Goal: Book appointment/travel/reservation

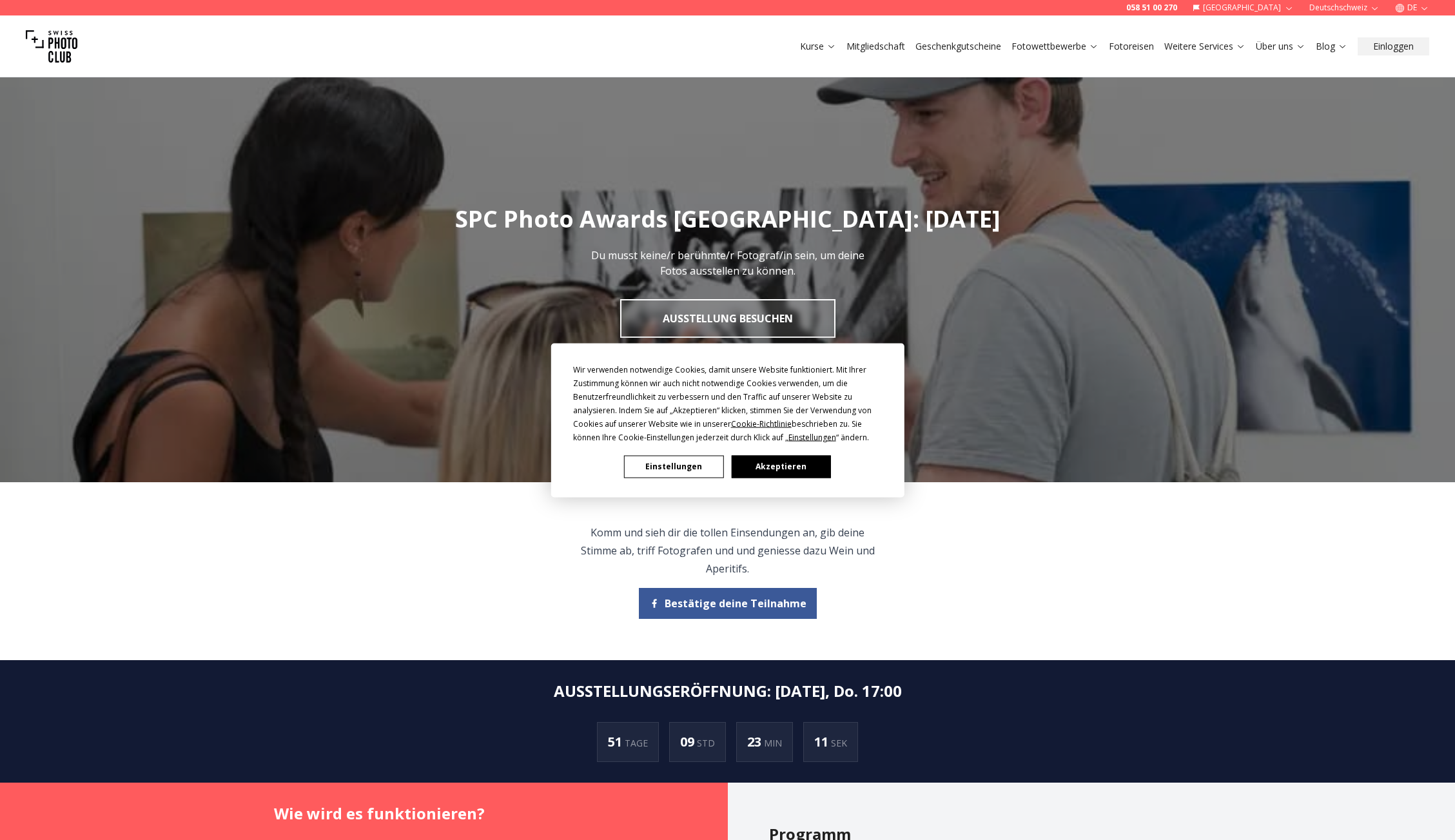
click at [805, 475] on button "Akzeptieren" at bounding box center [781, 466] width 99 height 23
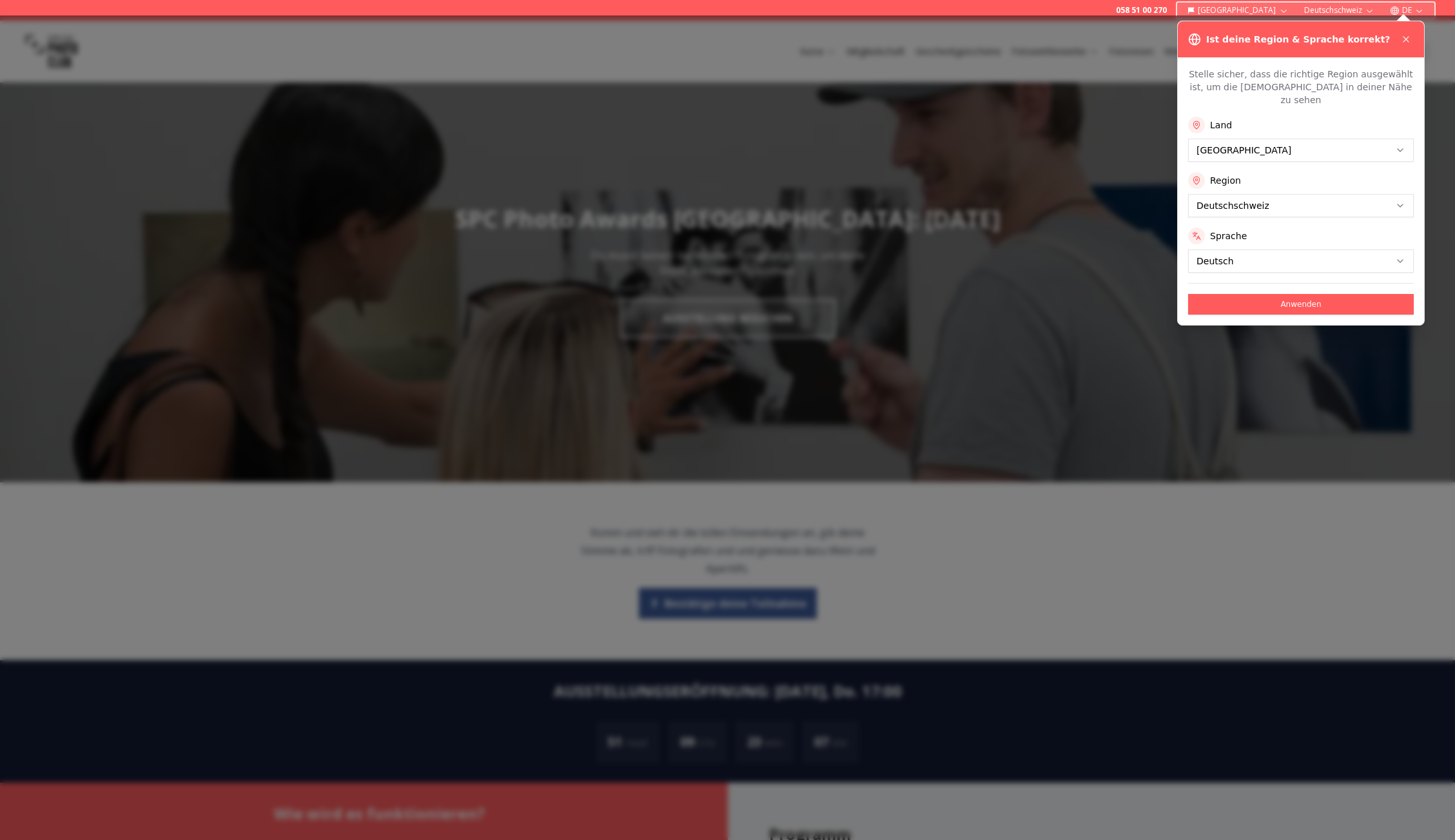
click at [1418, 412] on div at bounding box center [728, 427] width 1455 height 825
click at [1403, 37] on icon at bounding box center [1406, 39] width 5 height 5
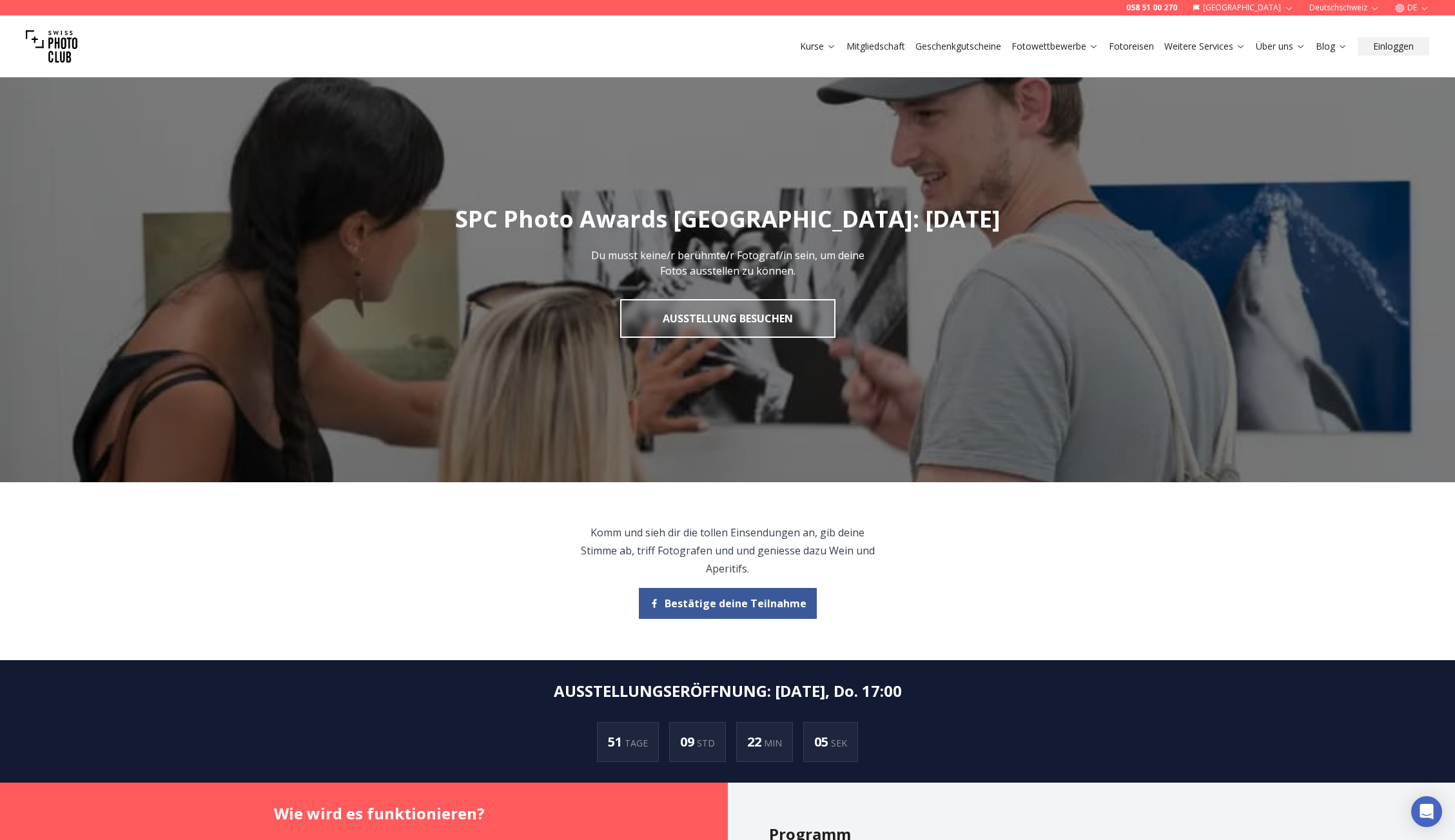
click at [1084, 48] on link "Fotowettbewerbe" at bounding box center [1055, 46] width 87 height 13
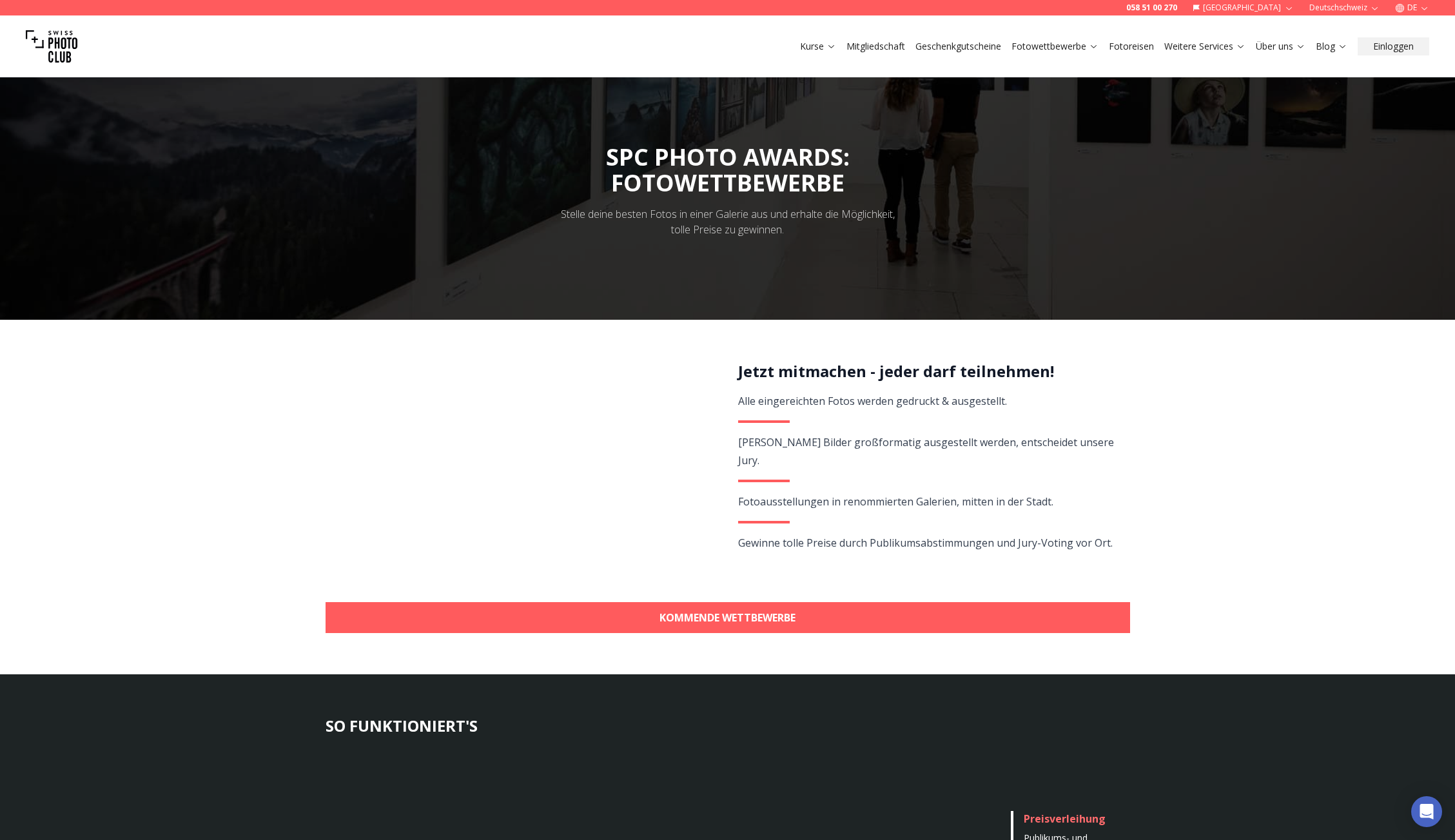
click at [1116, 47] on link "Fotoreisen" at bounding box center [1132, 46] width 45 height 13
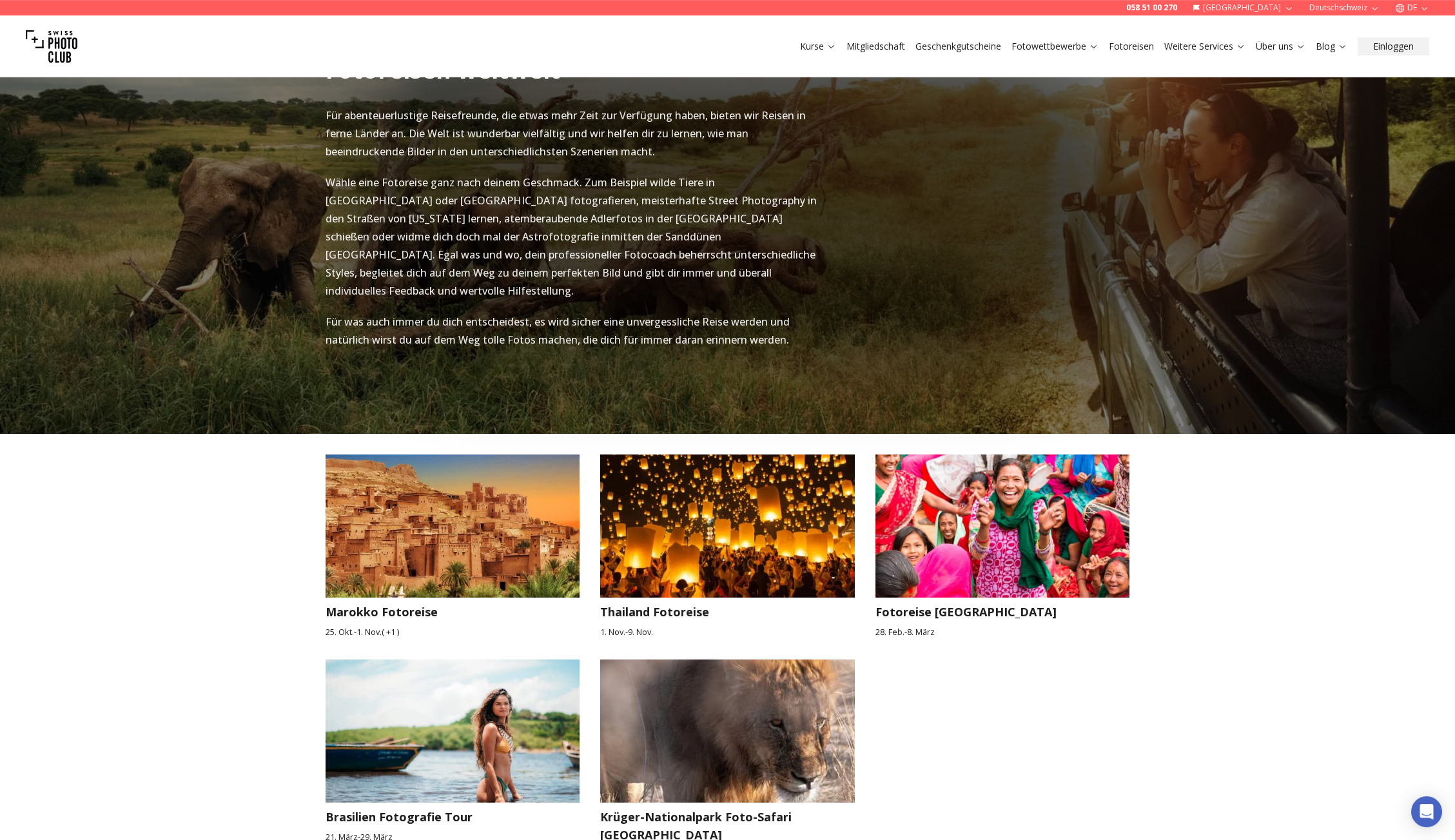
scroll to position [1629, 0]
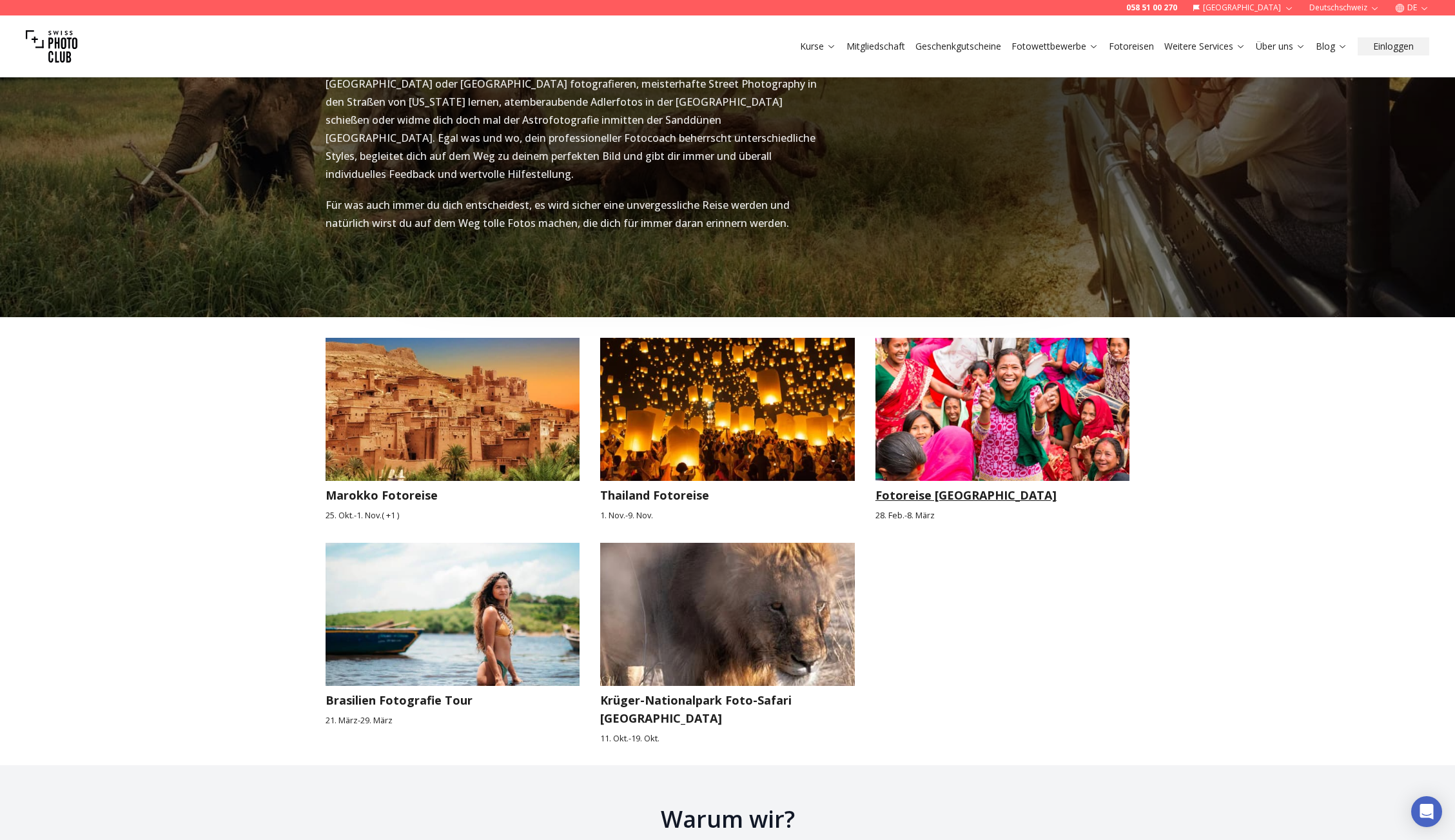
click at [944, 486] on h3 "Fotoreise [GEOGRAPHIC_DATA]" at bounding box center [1003, 495] width 255 height 18
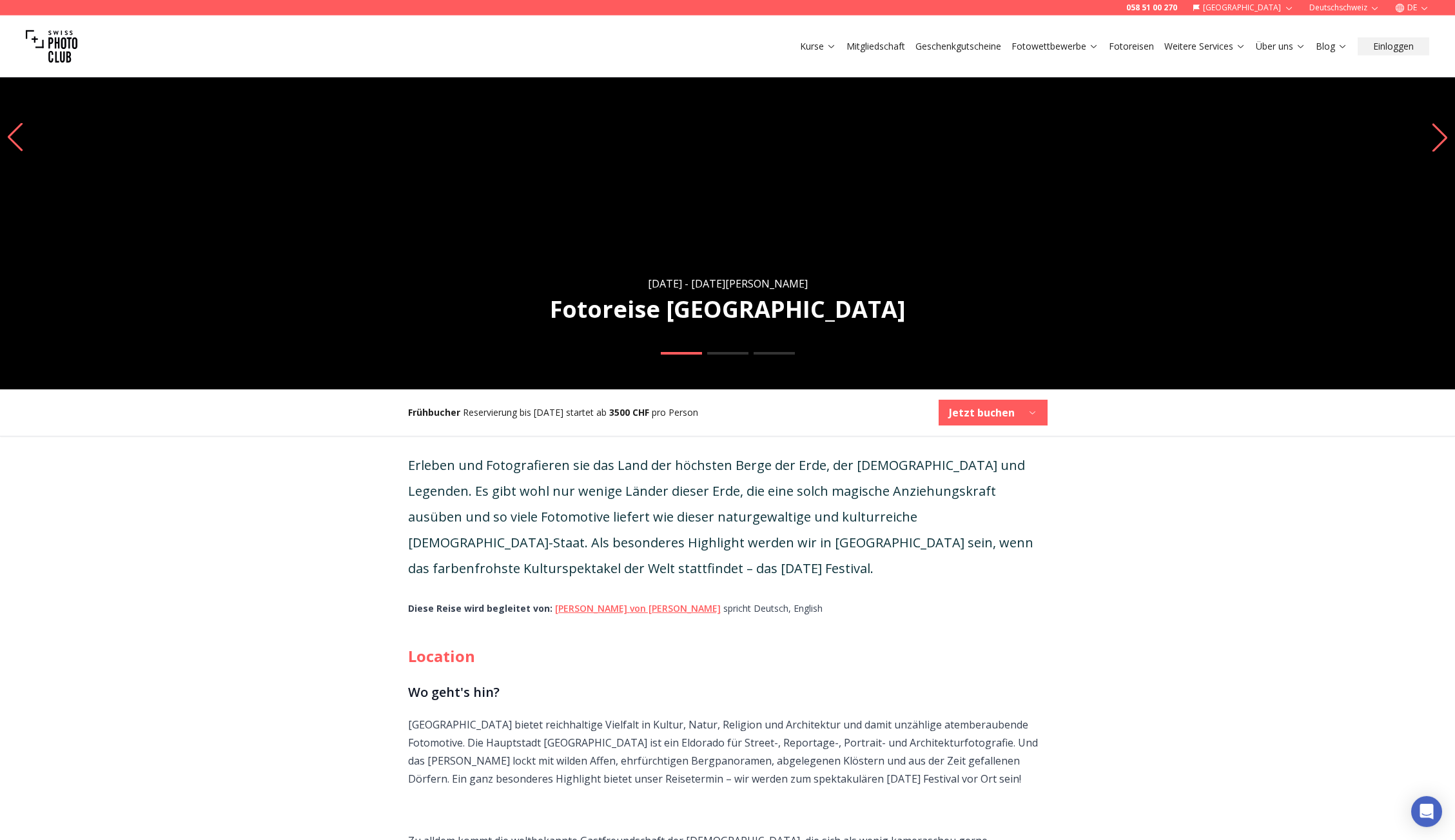
scroll to position [309, 0]
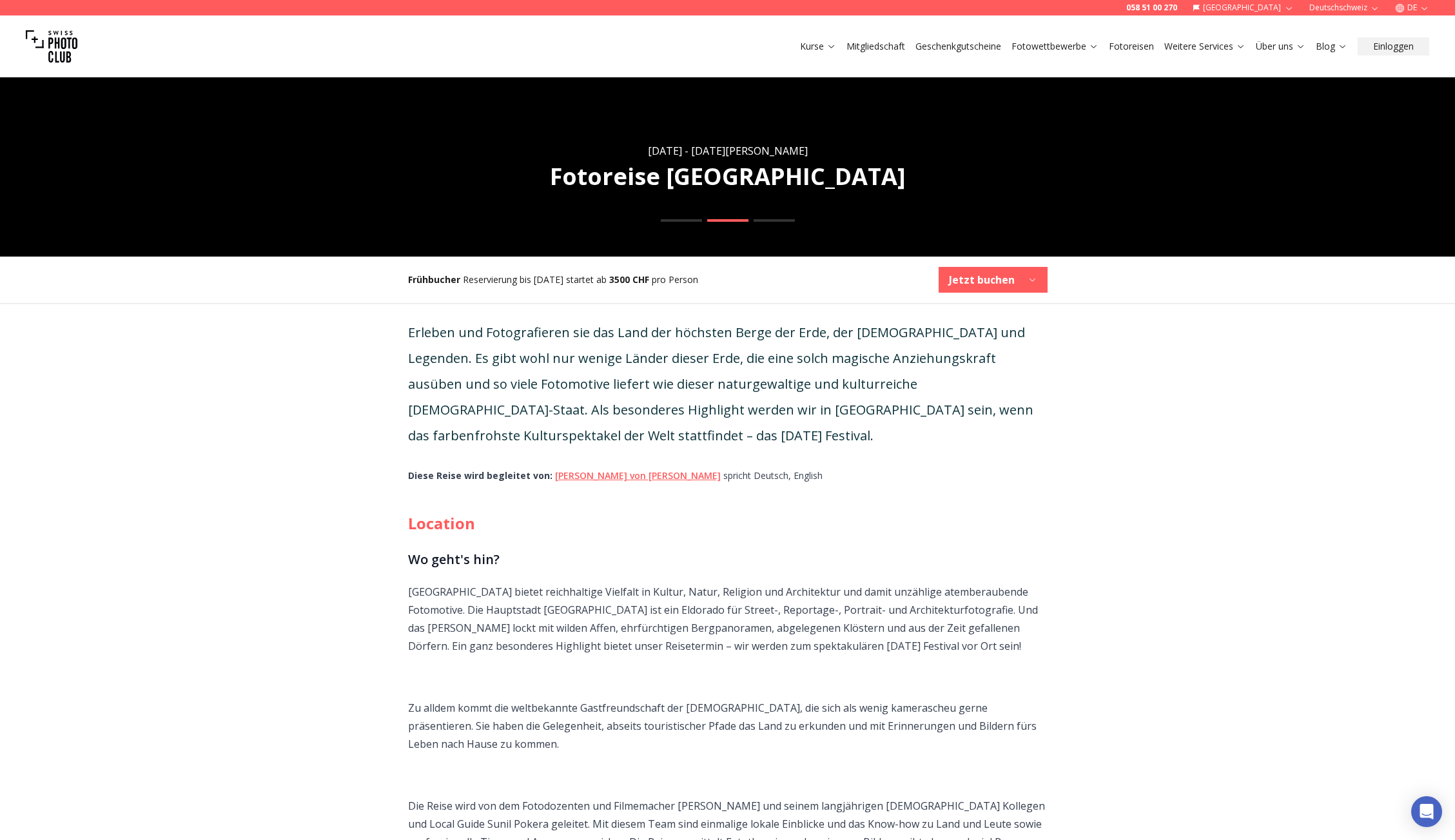
click at [961, 282] on b "Jetzt buchen" at bounding box center [982, 280] width 66 height 15
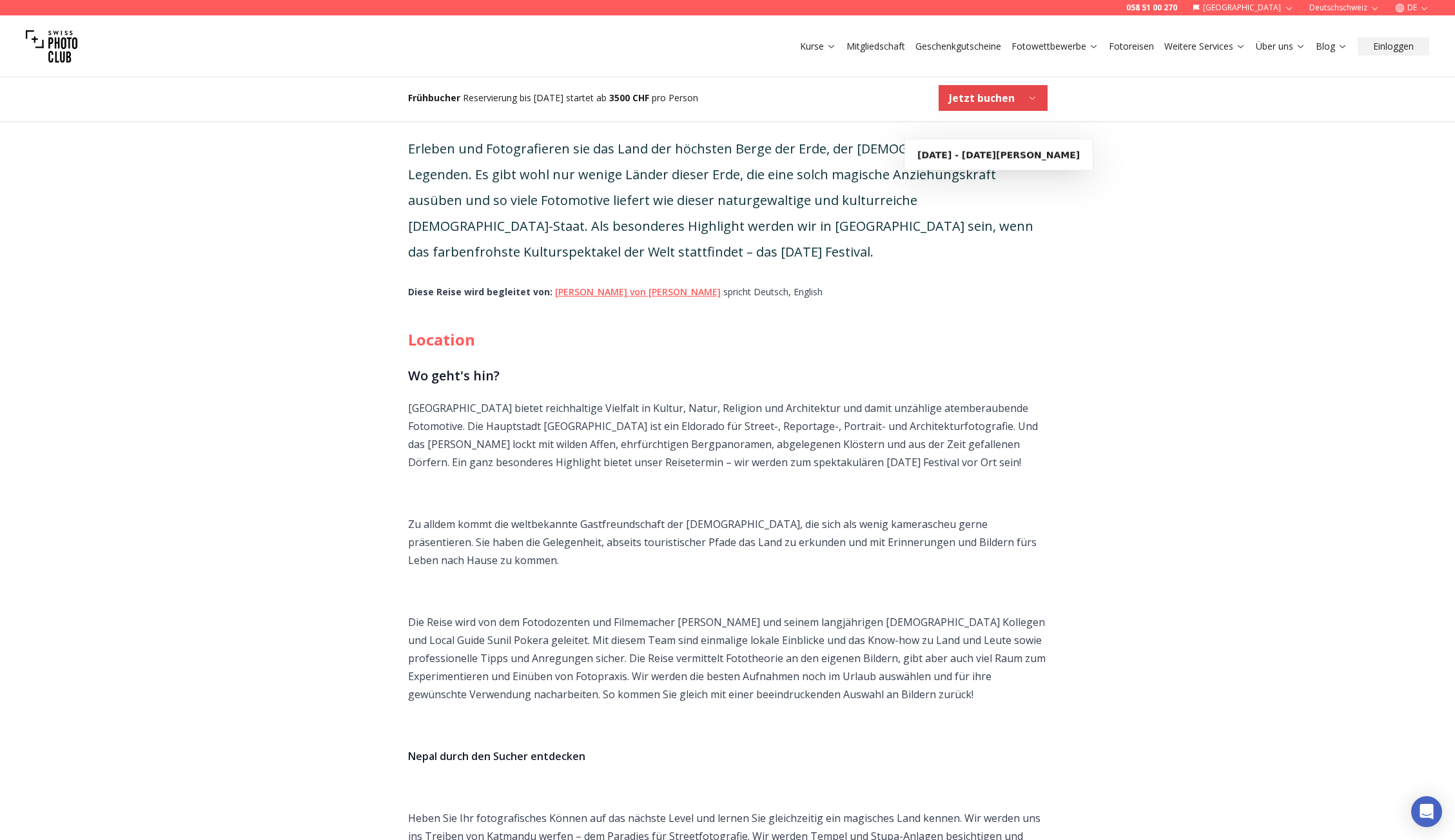
scroll to position [464, 0]
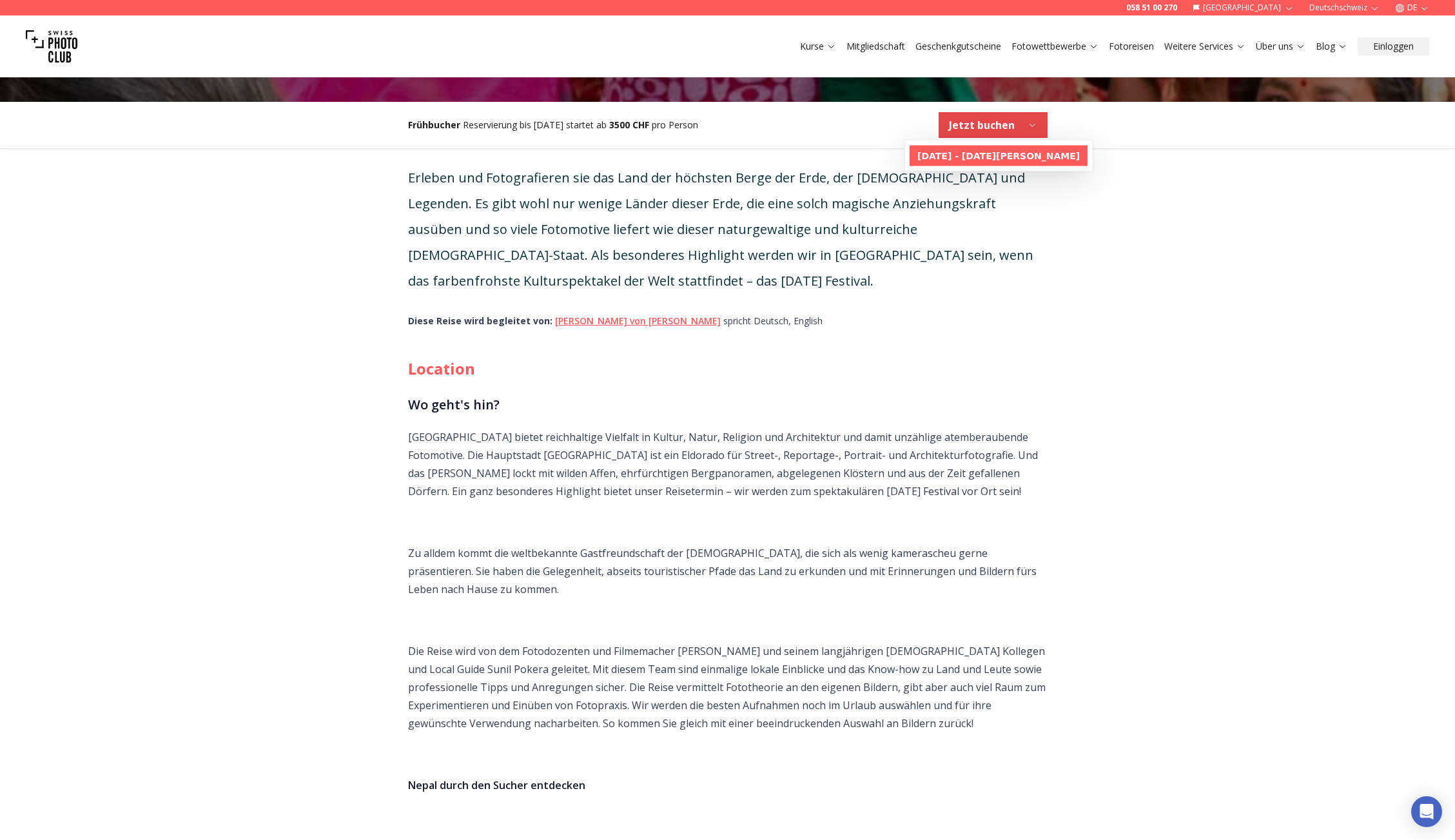
click at [1033, 157] on b "[DATE] - [DATE][PERSON_NAME]" at bounding box center [999, 156] width 163 height 13
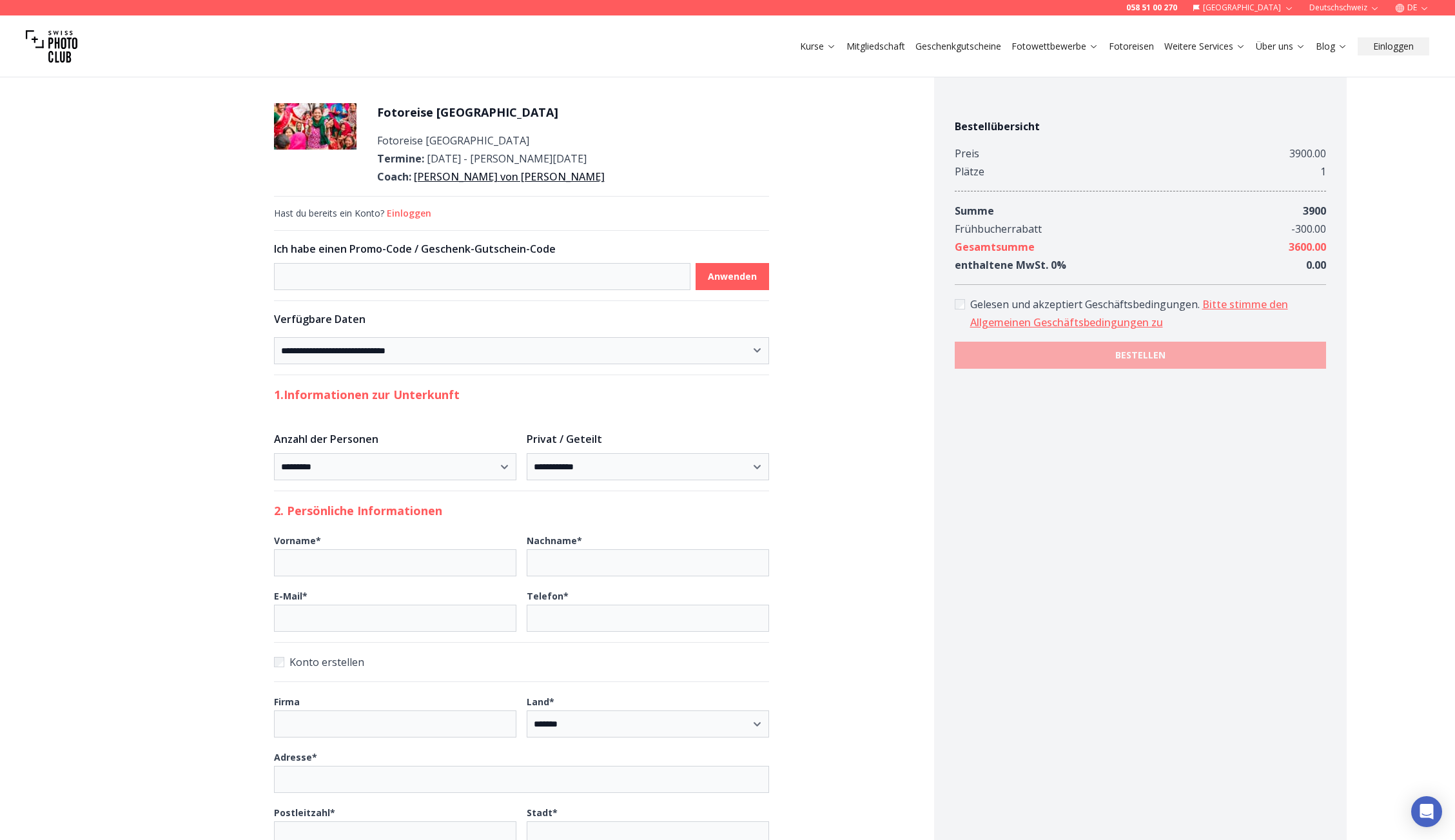
click at [872, 49] on link "Mitgliedschaft" at bounding box center [876, 46] width 59 height 13
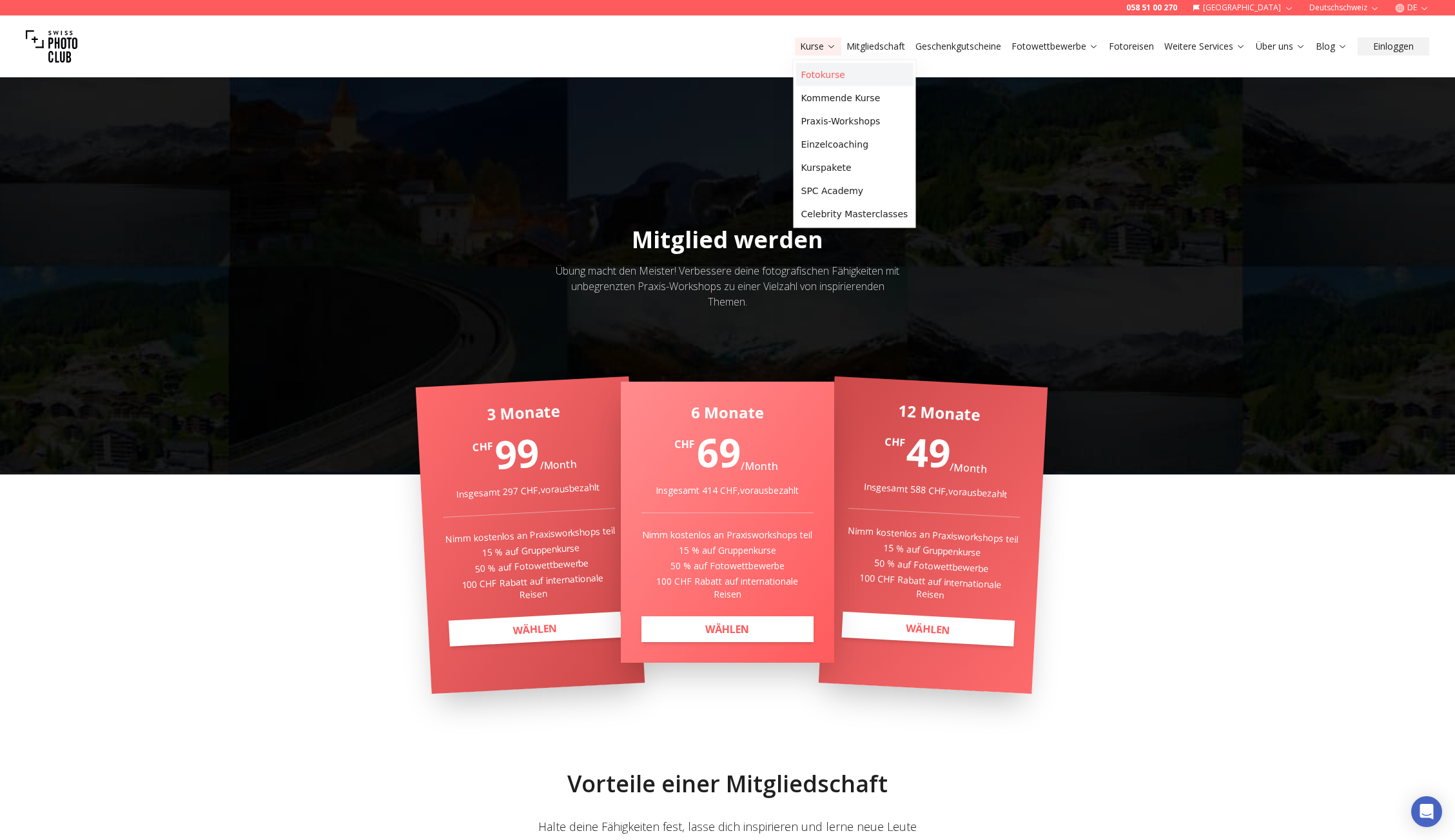
click at [830, 73] on link "Fotokurse" at bounding box center [855, 75] width 117 height 23
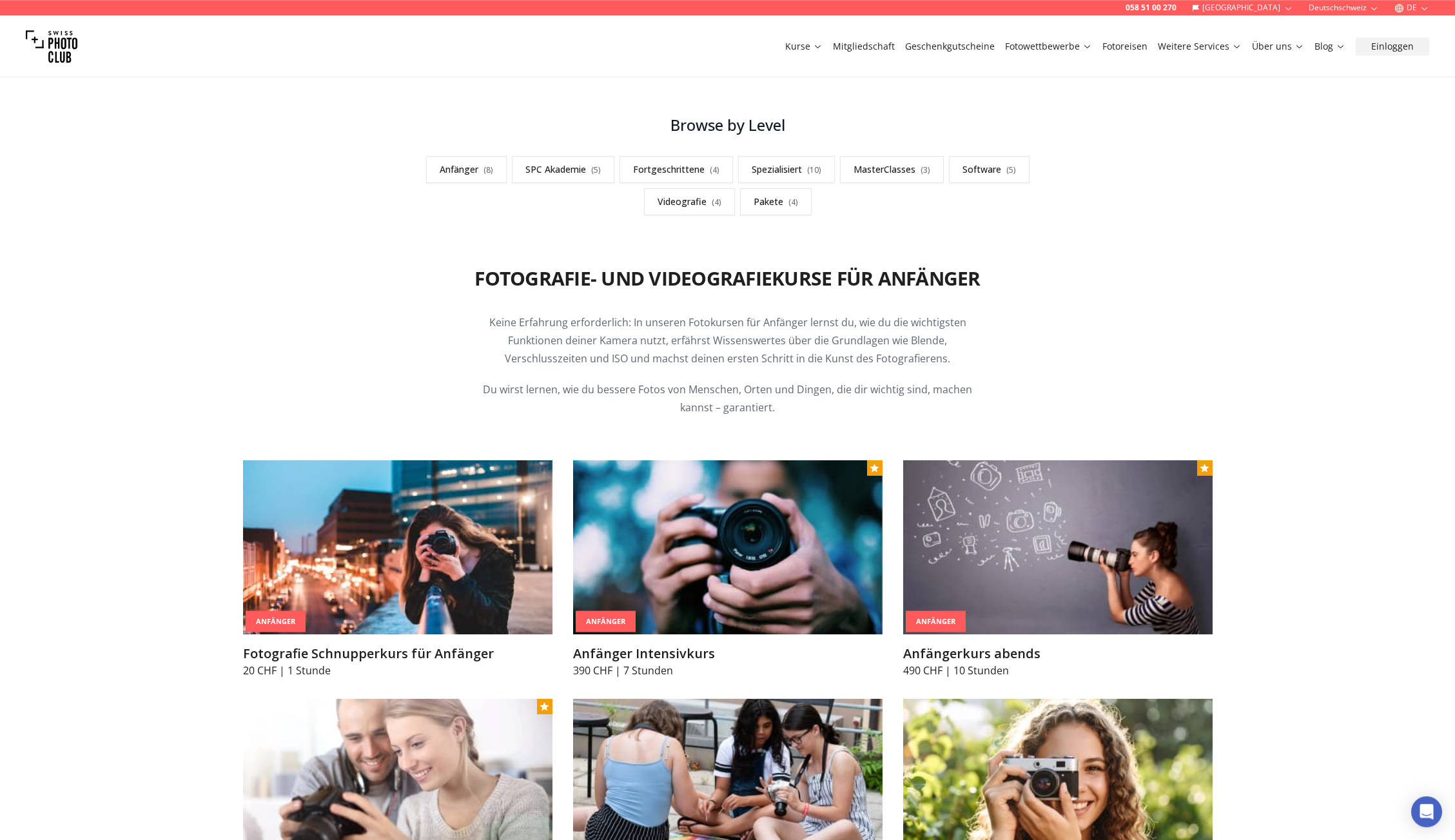
scroll to position [454, 0]
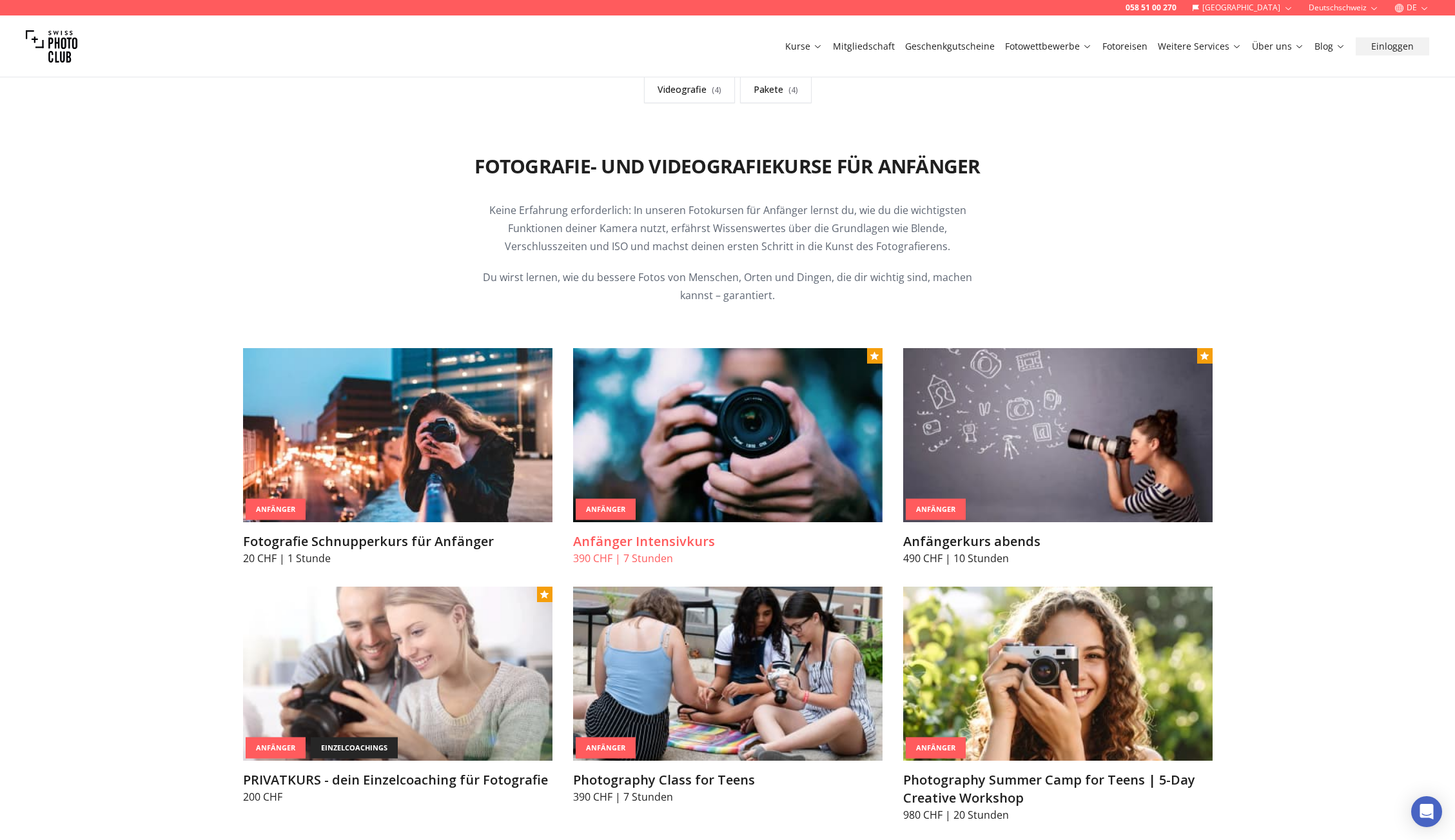
click at [611, 512] on div "Anfänger" at bounding box center [606, 509] width 60 height 21
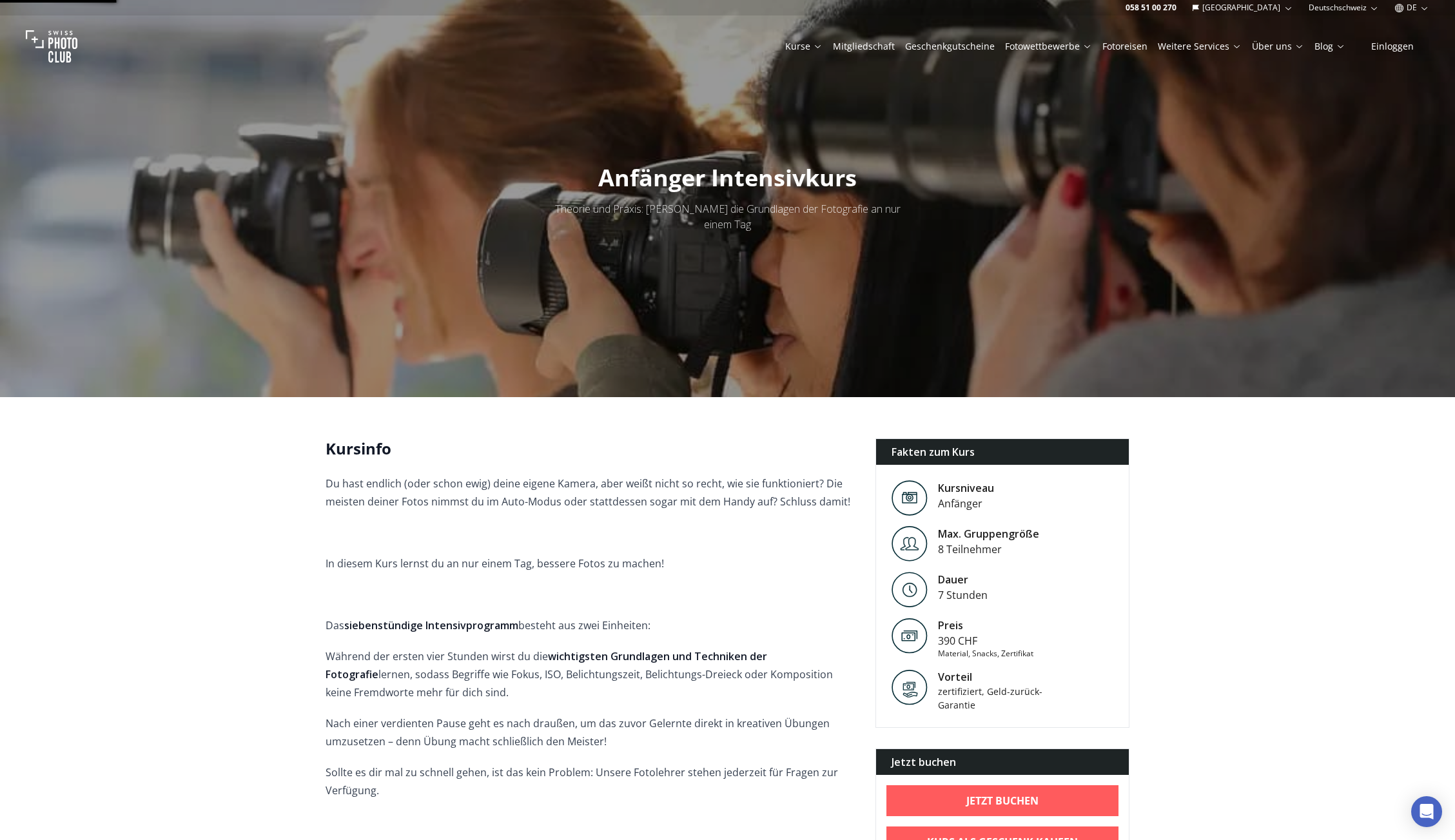
scroll to position [43, 0]
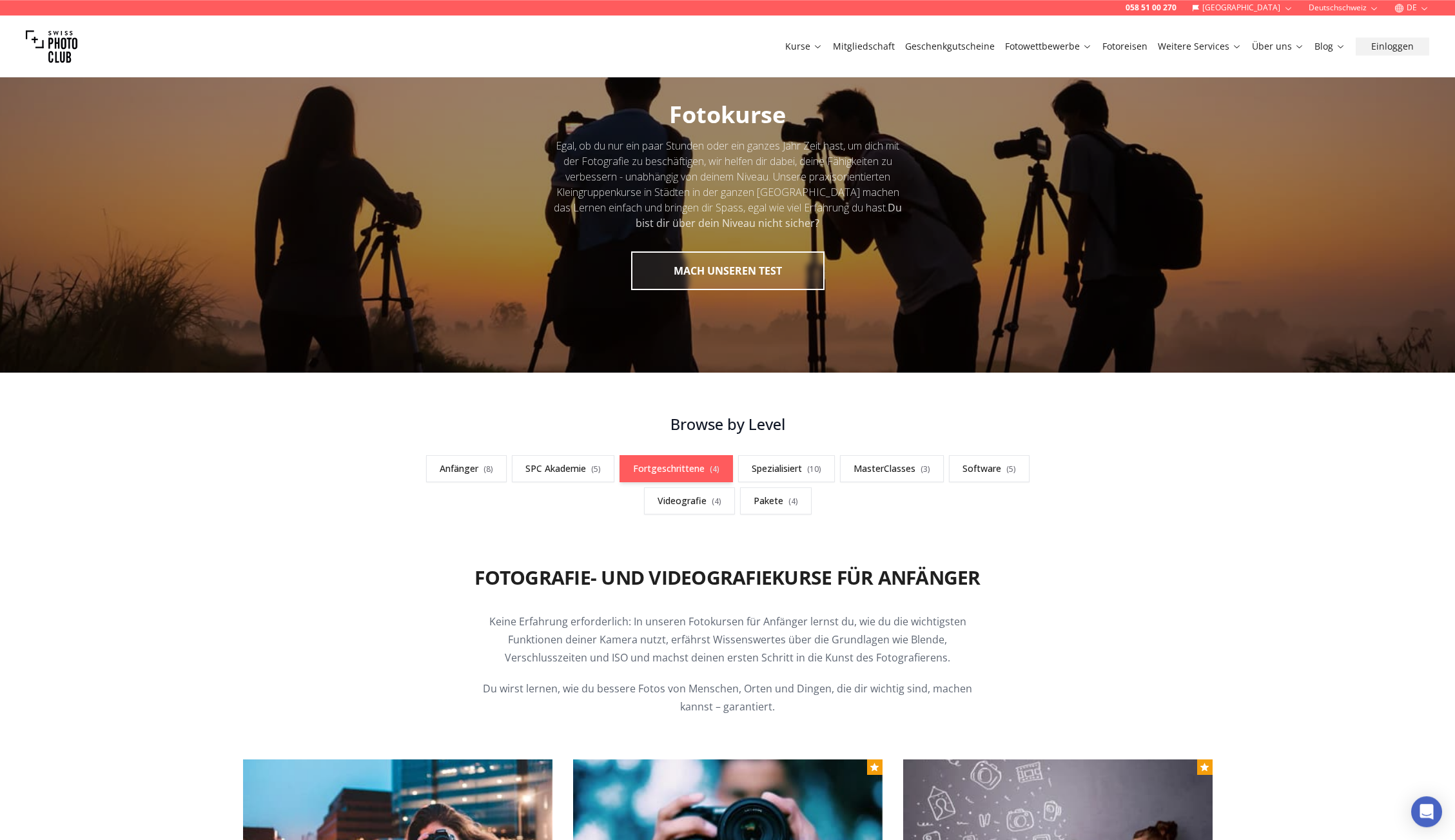
click at [684, 466] on link "Fortgeschrittene ( 4 )" at bounding box center [677, 469] width 114 height 27
